Goal: Task Accomplishment & Management: Manage account settings

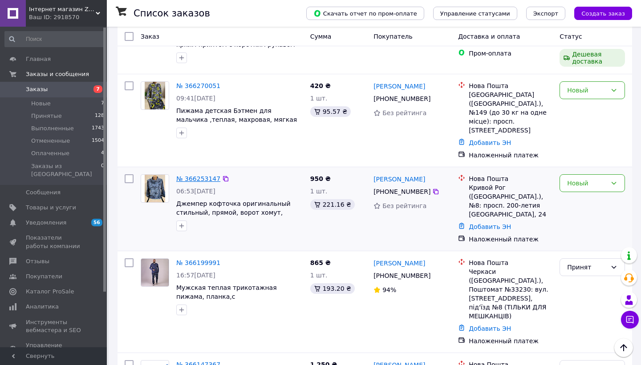
click at [191, 175] on link "№ 366253147" at bounding box center [198, 178] width 44 height 7
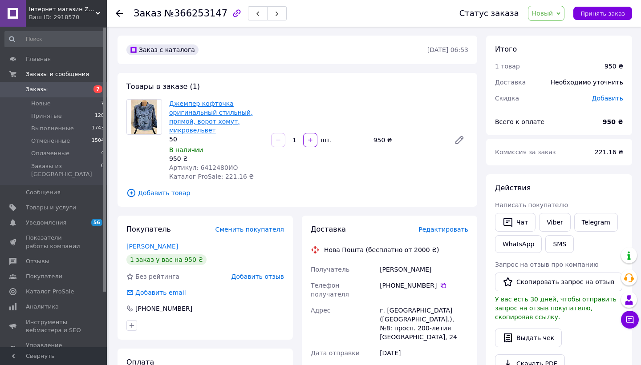
click at [193, 122] on link "Джемпер кофточка оригинальный стильный, прямой, ворот хомут, микровельвет" at bounding box center [211, 117] width 84 height 34
click at [562, 222] on link "Viber" at bounding box center [554, 222] width 31 height 19
click at [60, 87] on span "Заказы" at bounding box center [54, 89] width 57 height 8
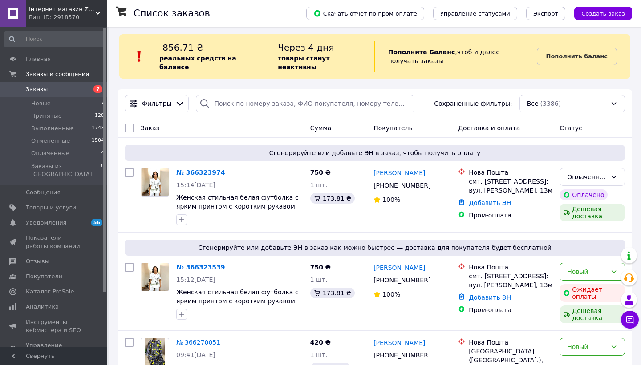
scroll to position [60, 0]
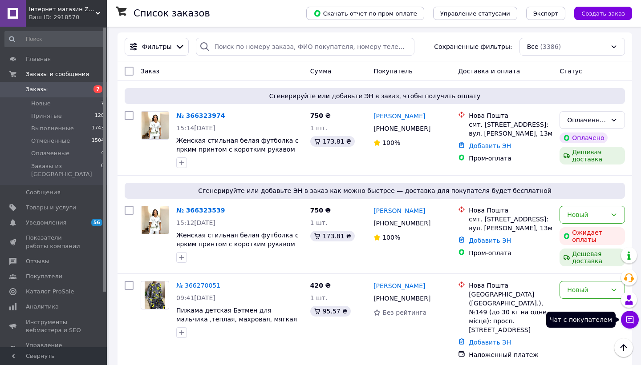
click at [631, 320] on icon at bounding box center [629, 320] width 9 height 9
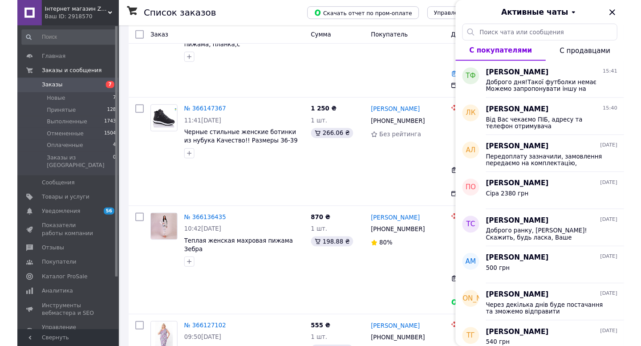
scroll to position [509, 0]
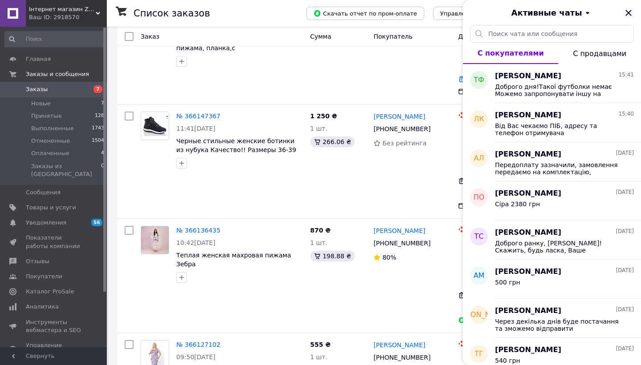
click at [628, 13] on icon "Закрыть" at bounding box center [628, 13] width 11 height 11
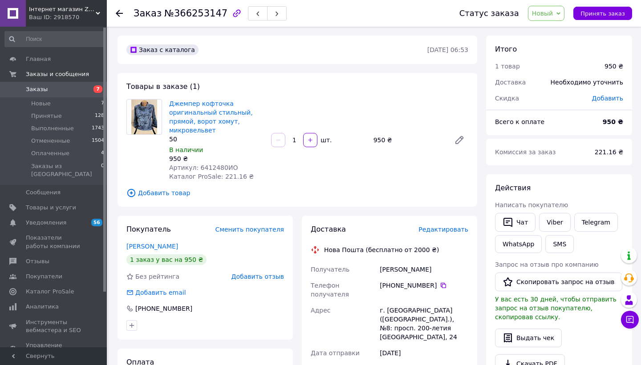
click at [44, 92] on span "Заказы" at bounding box center [37, 89] width 22 height 8
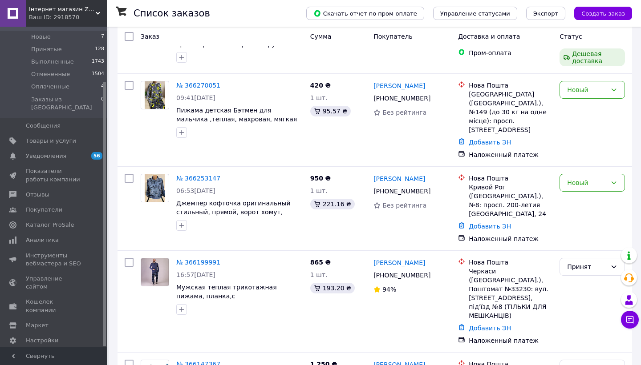
scroll to position [260, 0]
click at [202, 175] on link "№ 366253147" at bounding box center [198, 178] width 44 height 7
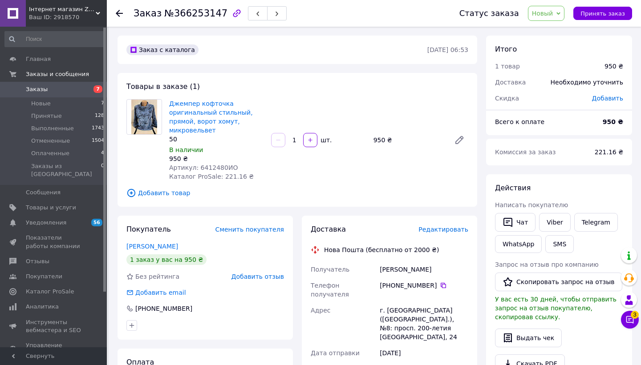
click at [233, 14] on icon "button" at bounding box center [237, 13] width 8 height 8
click at [584, 225] on link "Telegram" at bounding box center [596, 222] width 44 height 19
